Goal: Find specific page/section: Find specific page/section

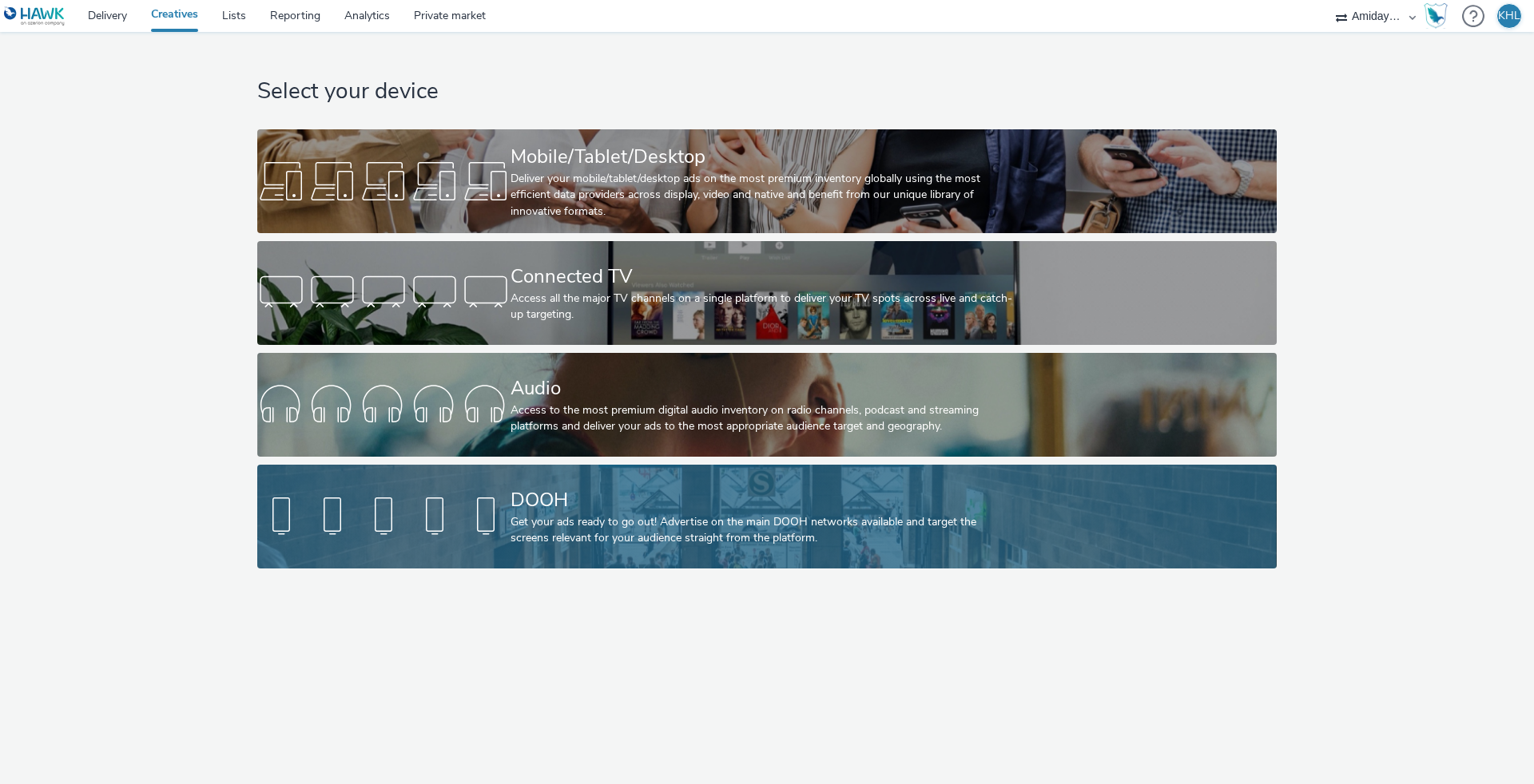
click at [444, 512] on div at bounding box center [384, 516] width 253 height 51
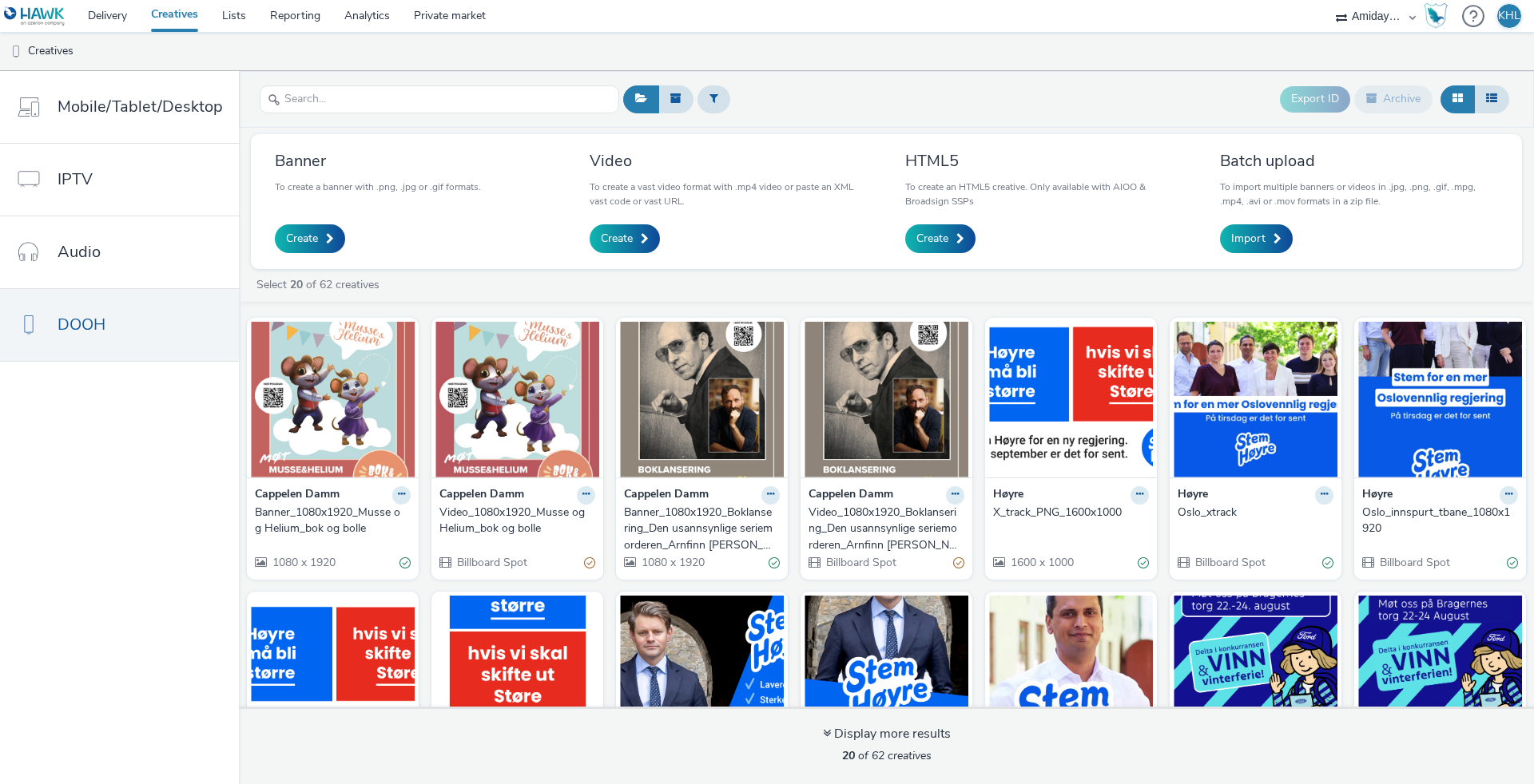
select select "12ae2080-7ca6-4825-bf72-a476c178699d"
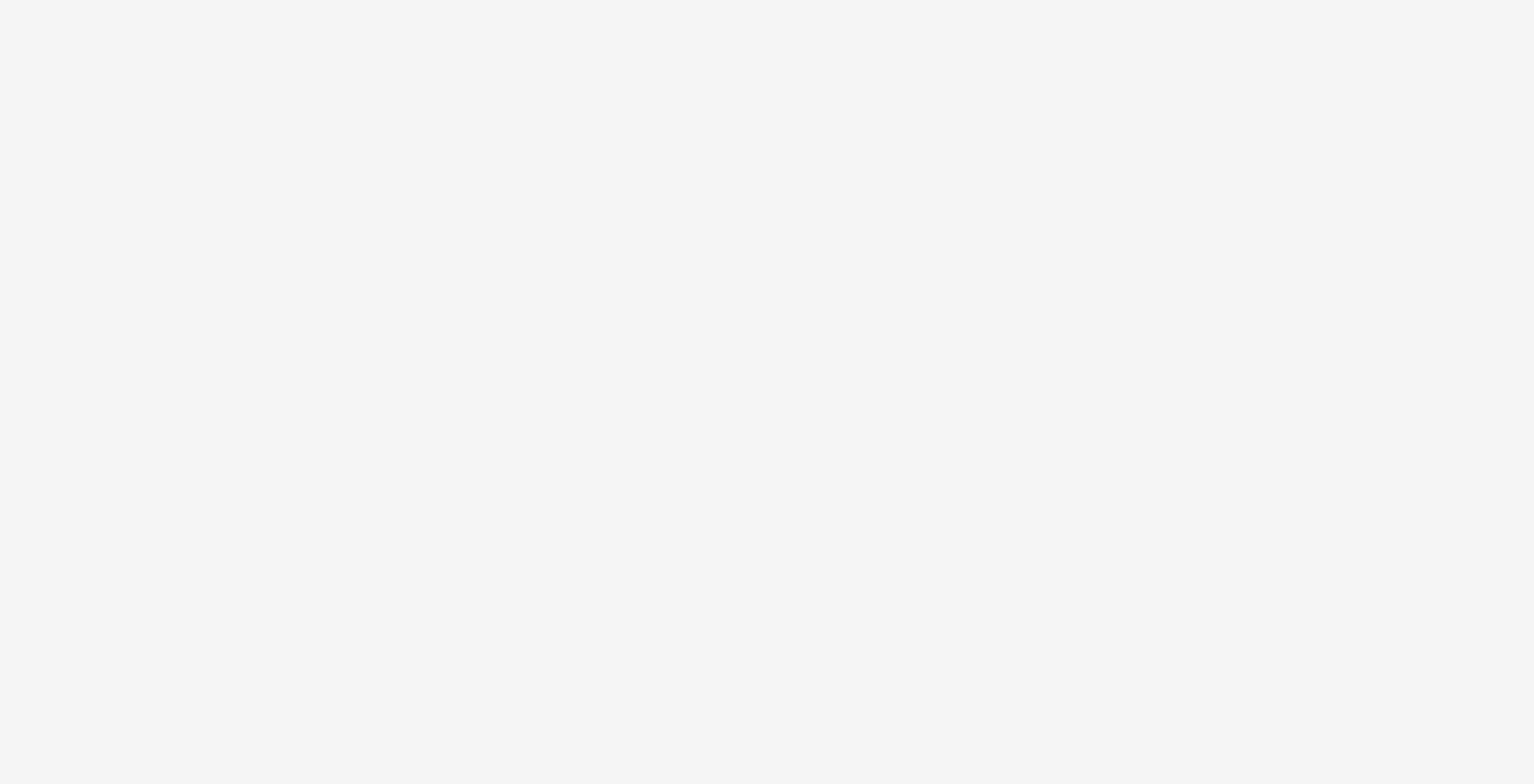
select select "12ae2080-7ca6-4825-bf72-a476c178699d"
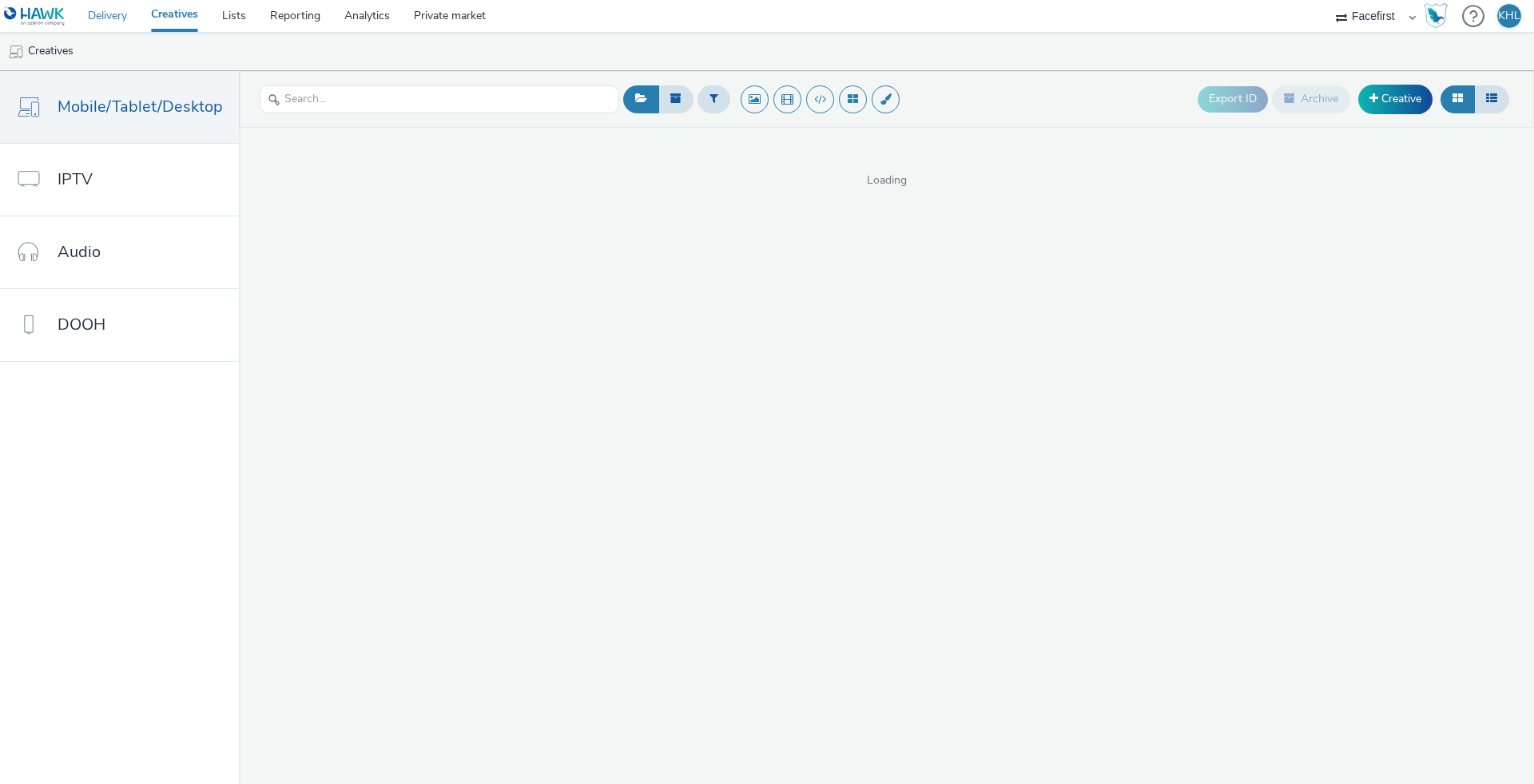
click at [112, 20] on link "Delivery" at bounding box center [107, 16] width 63 height 32
